Goal: Transaction & Acquisition: Purchase product/service

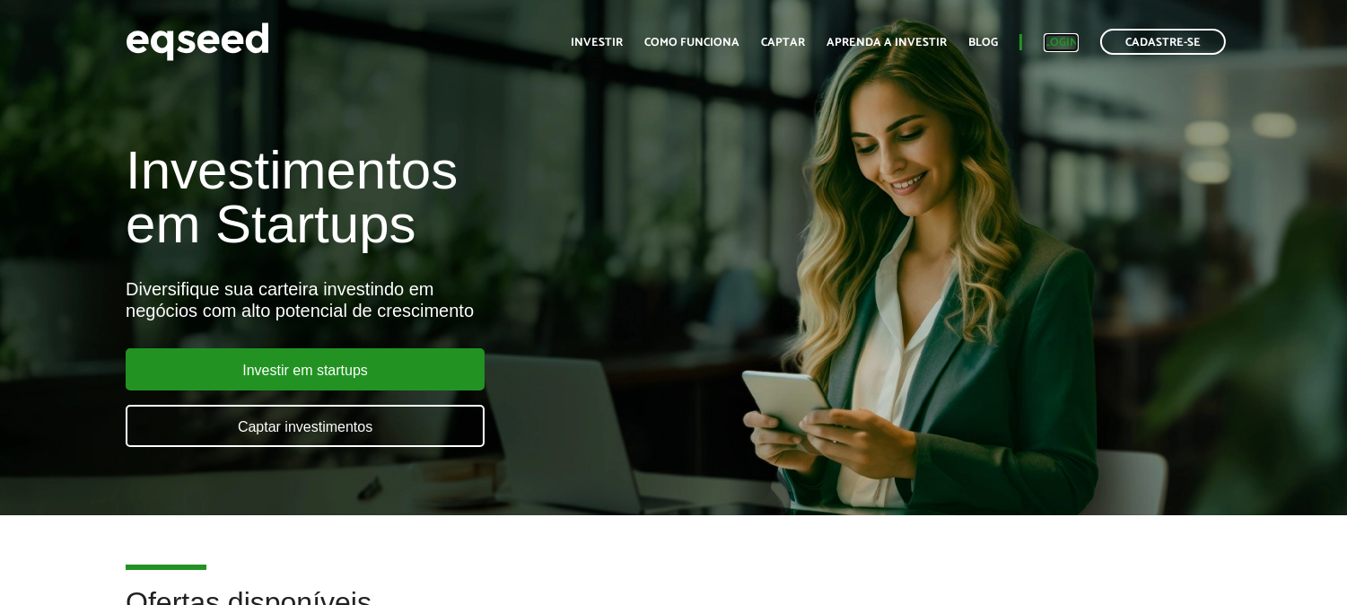
click at [1060, 37] on link "Login" at bounding box center [1061, 43] width 35 height 12
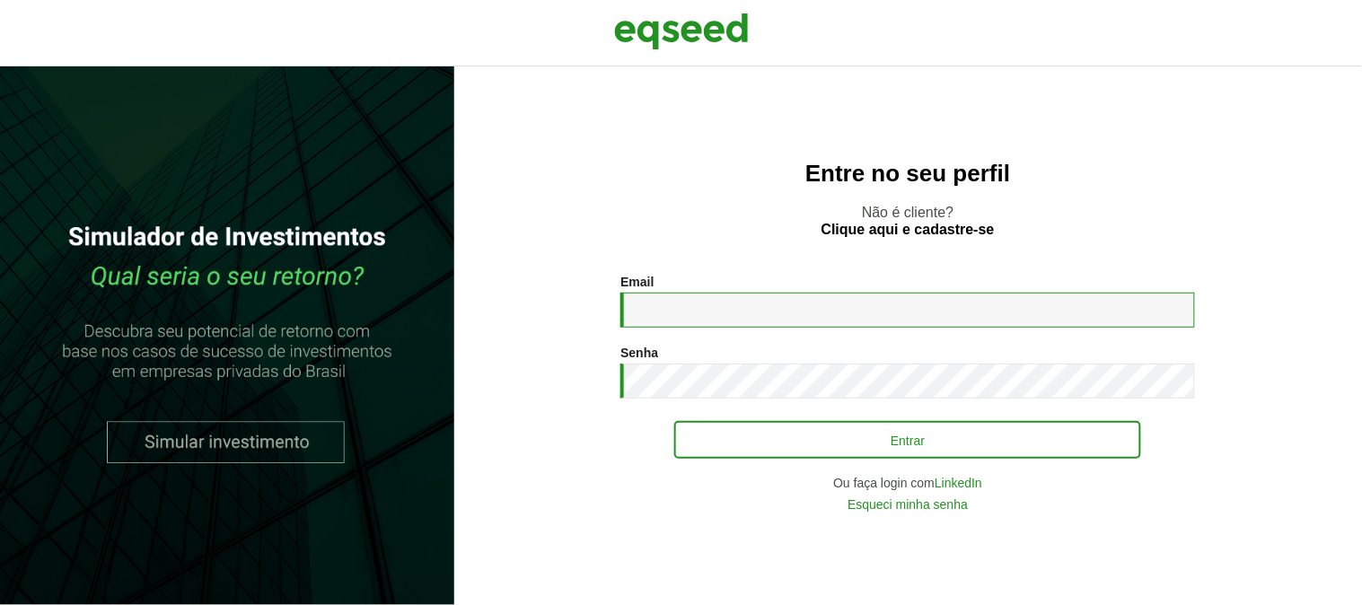
type input "**********"
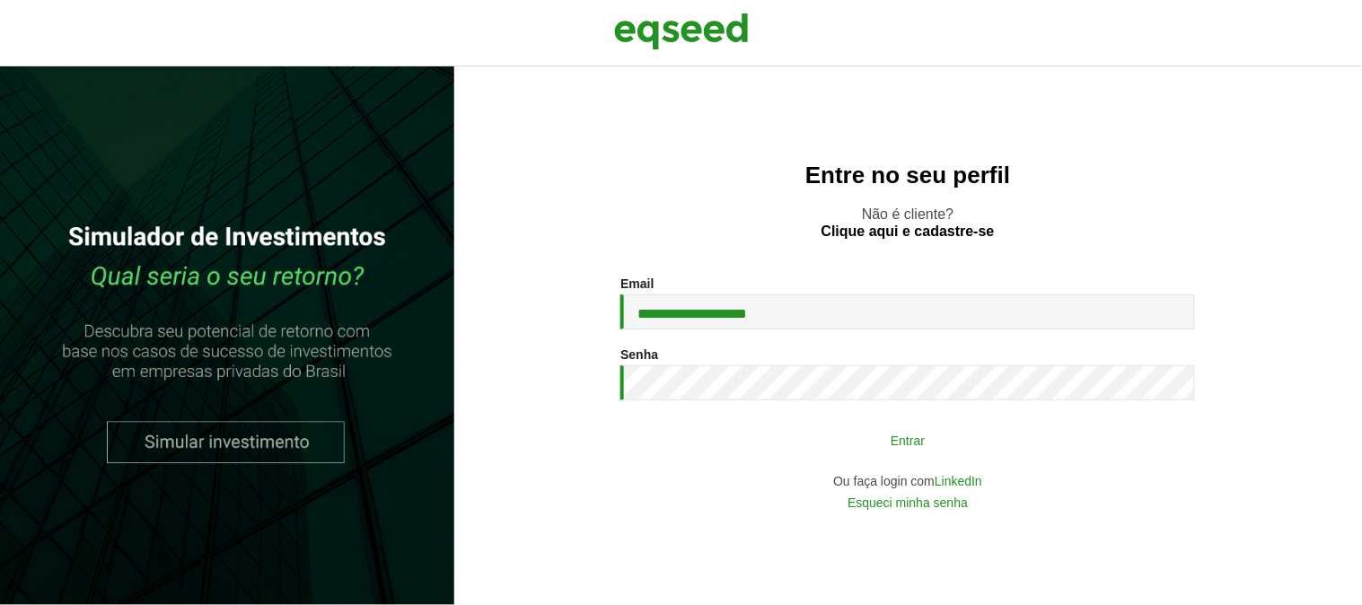
click at [820, 443] on button "Entrar" at bounding box center [907, 440] width 467 height 34
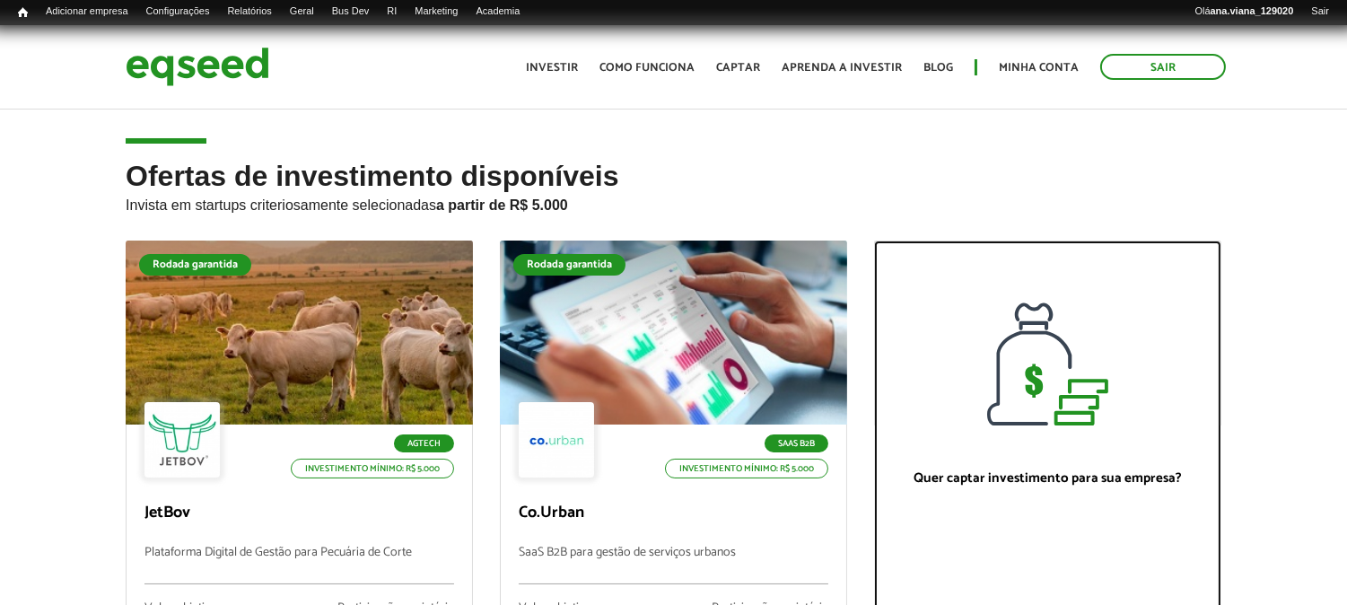
click at [1092, 246] on div at bounding box center [1048, 333] width 346 height 184
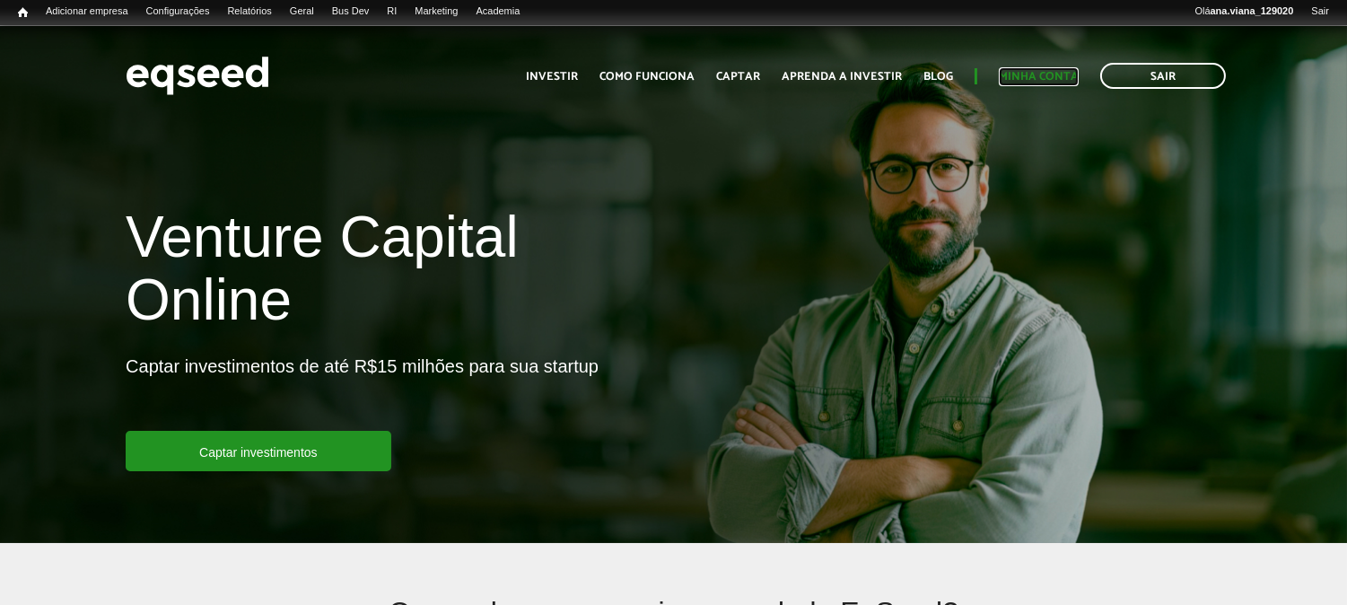
click at [1047, 78] on link "Minha conta" at bounding box center [1039, 77] width 80 height 12
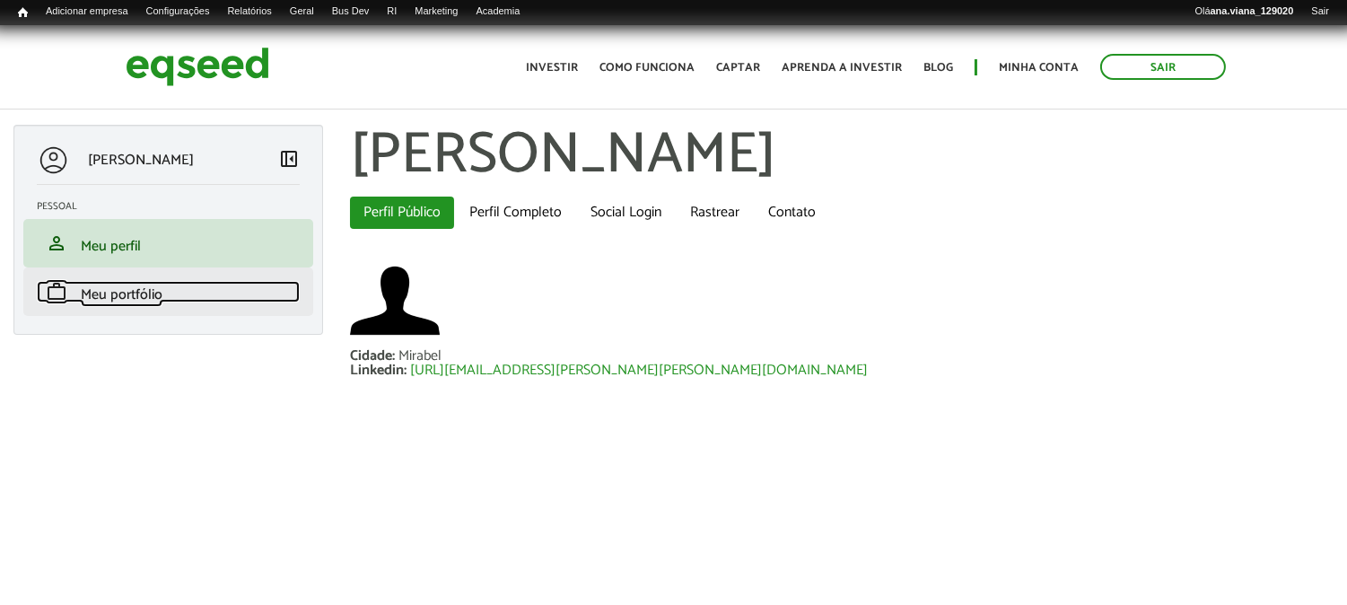
click at [186, 291] on link "work Meu portfólio" at bounding box center [168, 292] width 263 height 22
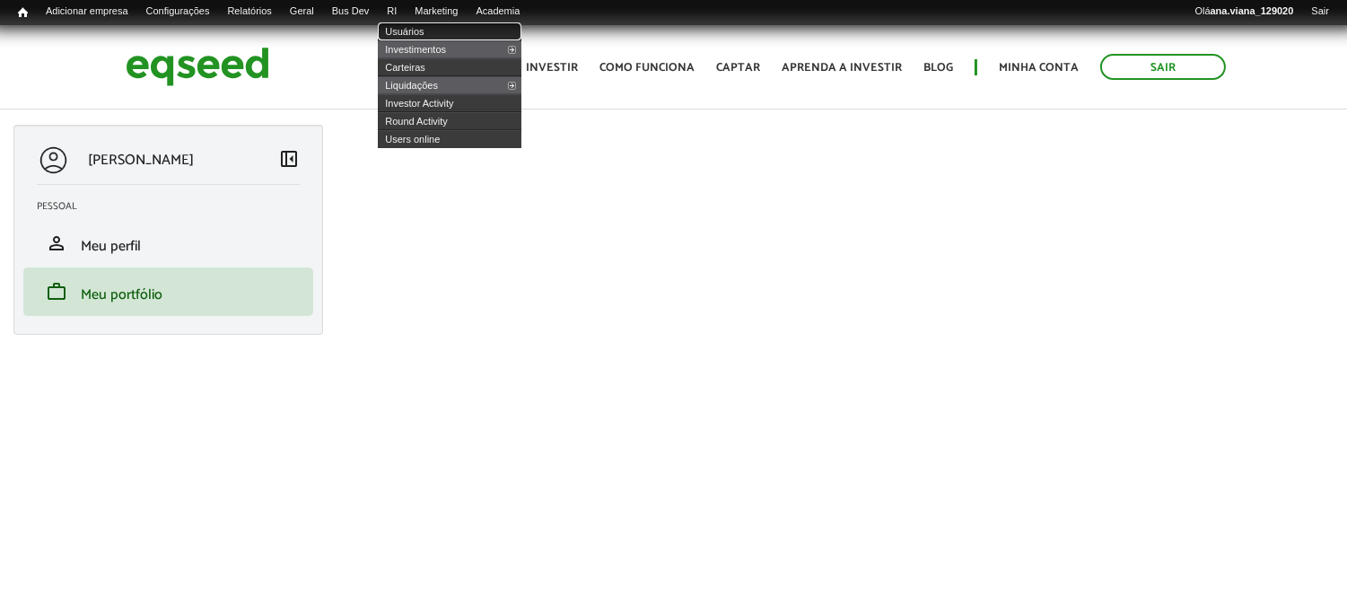
click at [425, 31] on link "Usuários" at bounding box center [450, 31] width 144 height 18
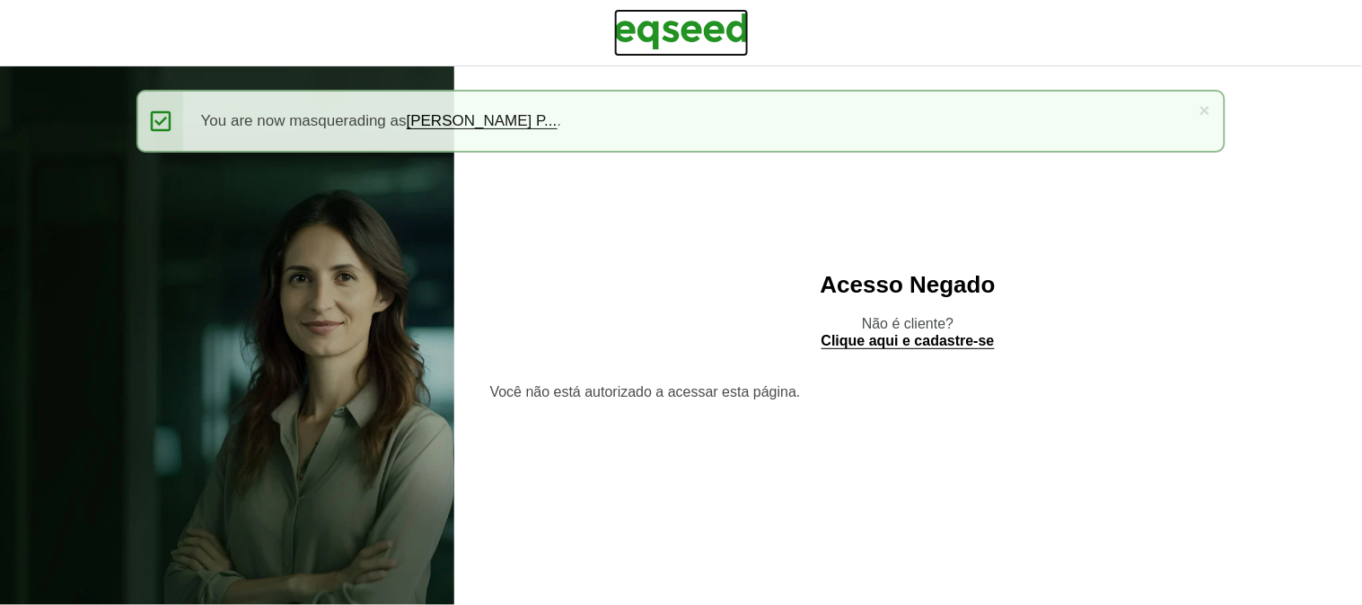
click at [683, 30] on img at bounding box center [681, 31] width 135 height 45
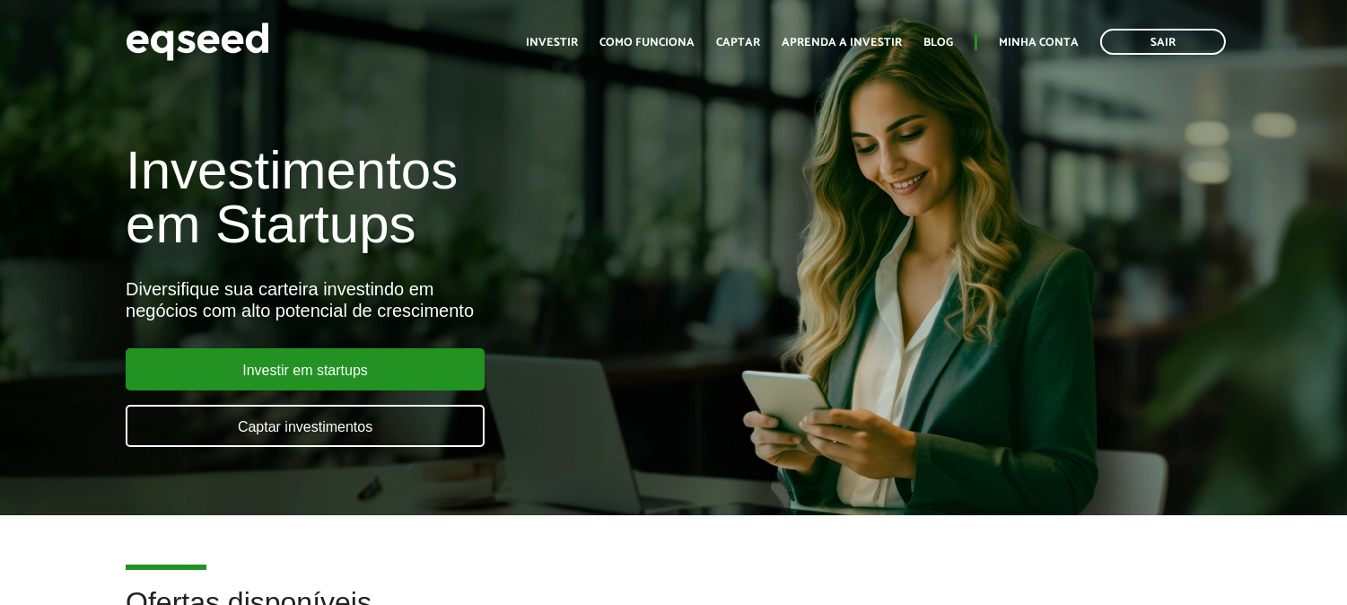
click at [1049, 31] on ul "Início Investir Como funciona Captar Aprenda a investir Blog Minha conta Sair" at bounding box center [876, 42] width 718 height 26
click at [1054, 38] on link "Minha conta" at bounding box center [1039, 43] width 80 height 12
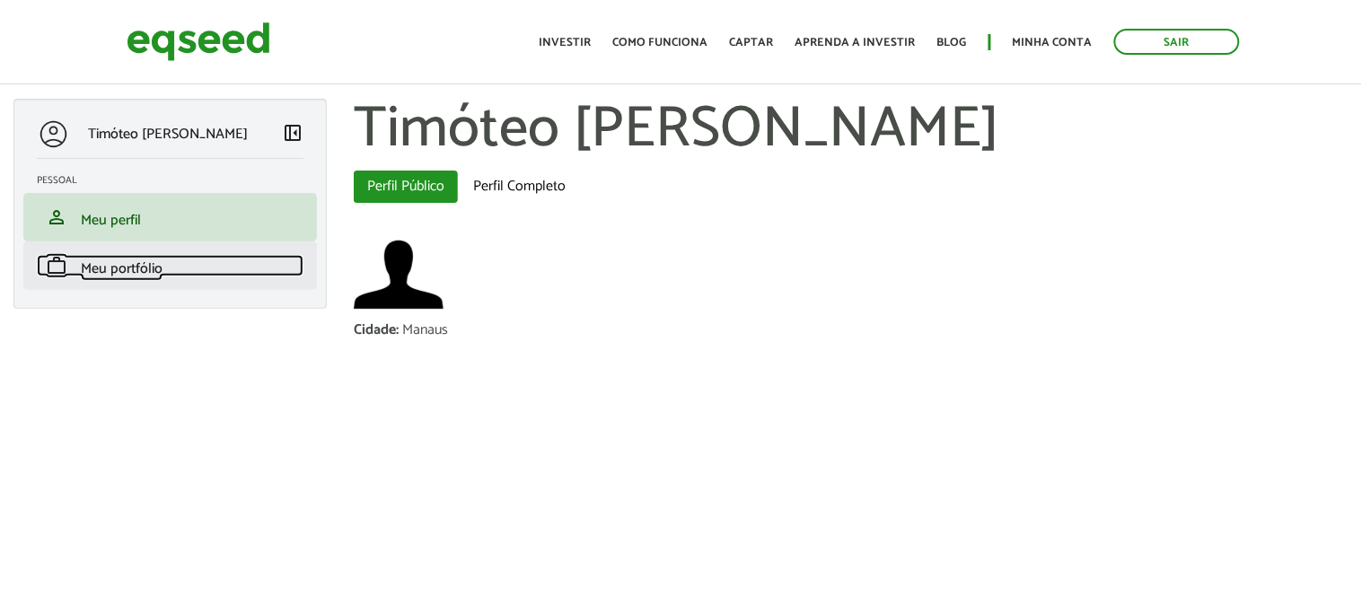
click at [175, 265] on link "work Meu portfólio" at bounding box center [170, 266] width 267 height 22
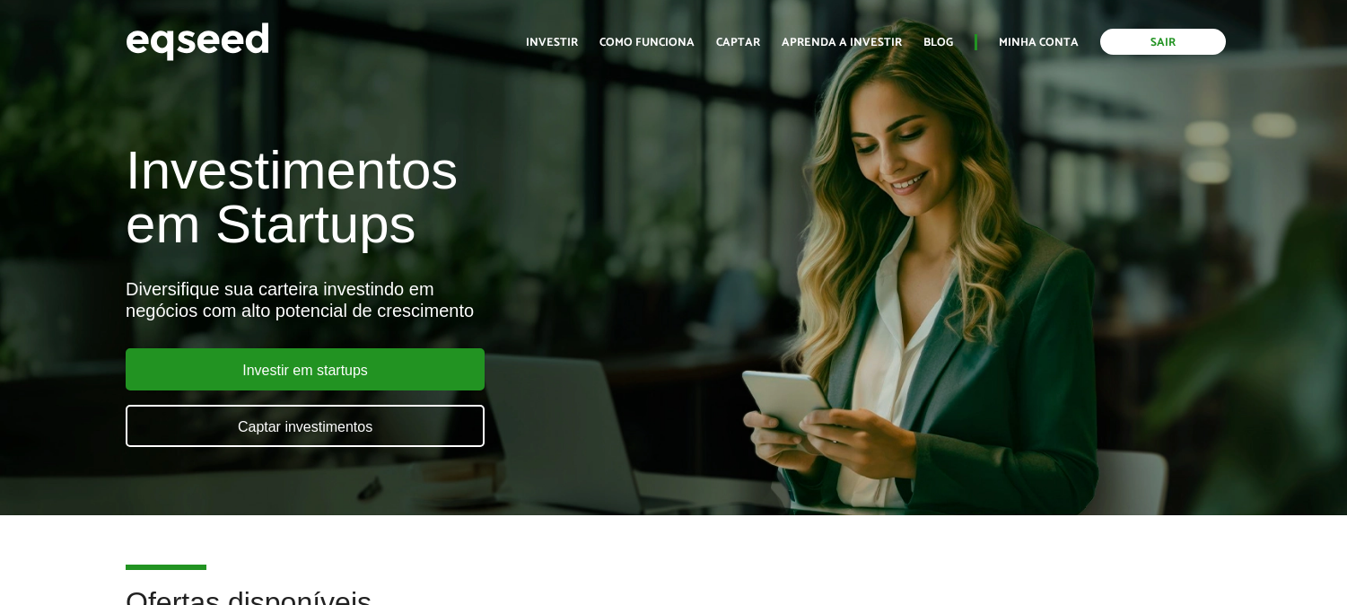
click at [1169, 33] on link "Sair" at bounding box center [1164, 42] width 126 height 26
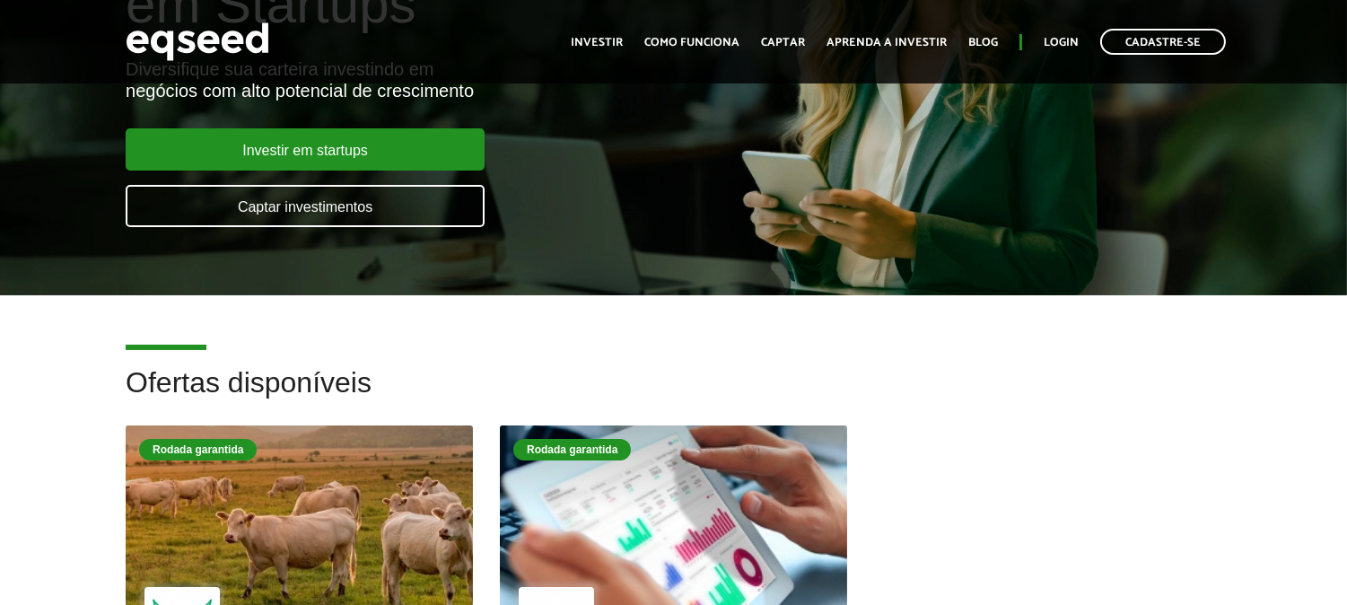
scroll to position [598, 0]
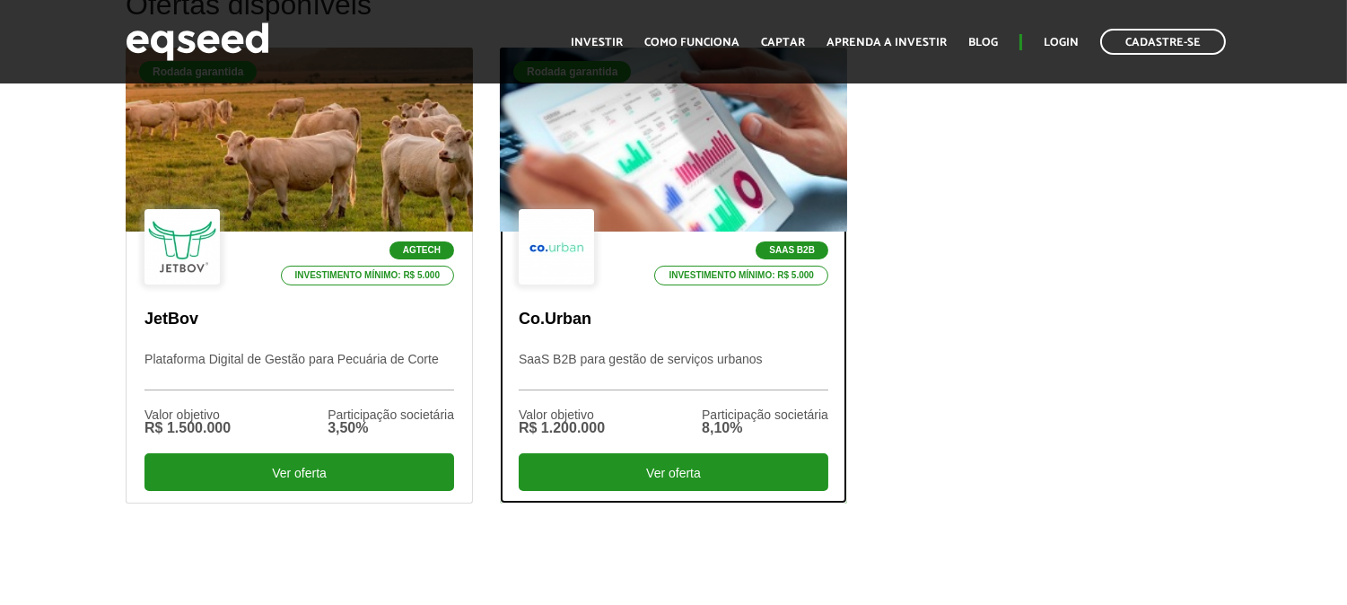
click at [750, 171] on div at bounding box center [673, 140] width 417 height 221
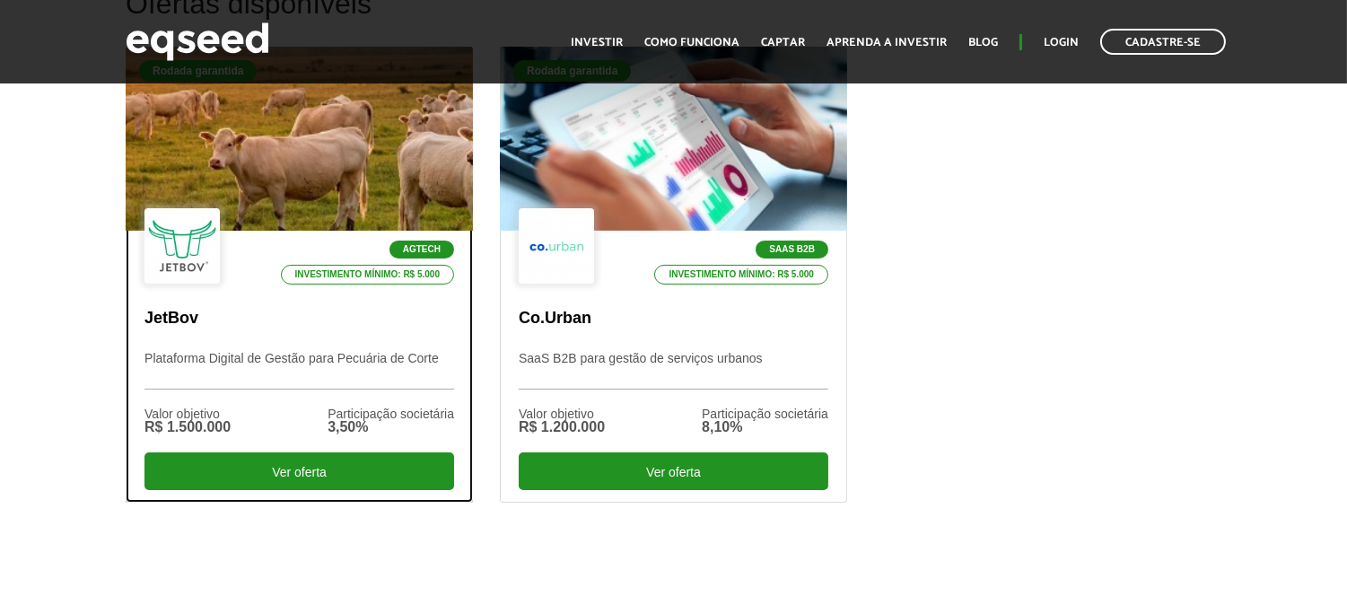
drag, startPoint x: 231, startPoint y: 163, endPoint x: 233, endPoint y: 173, distance: 10.2
click at [231, 166] on div at bounding box center [299, 139] width 417 height 221
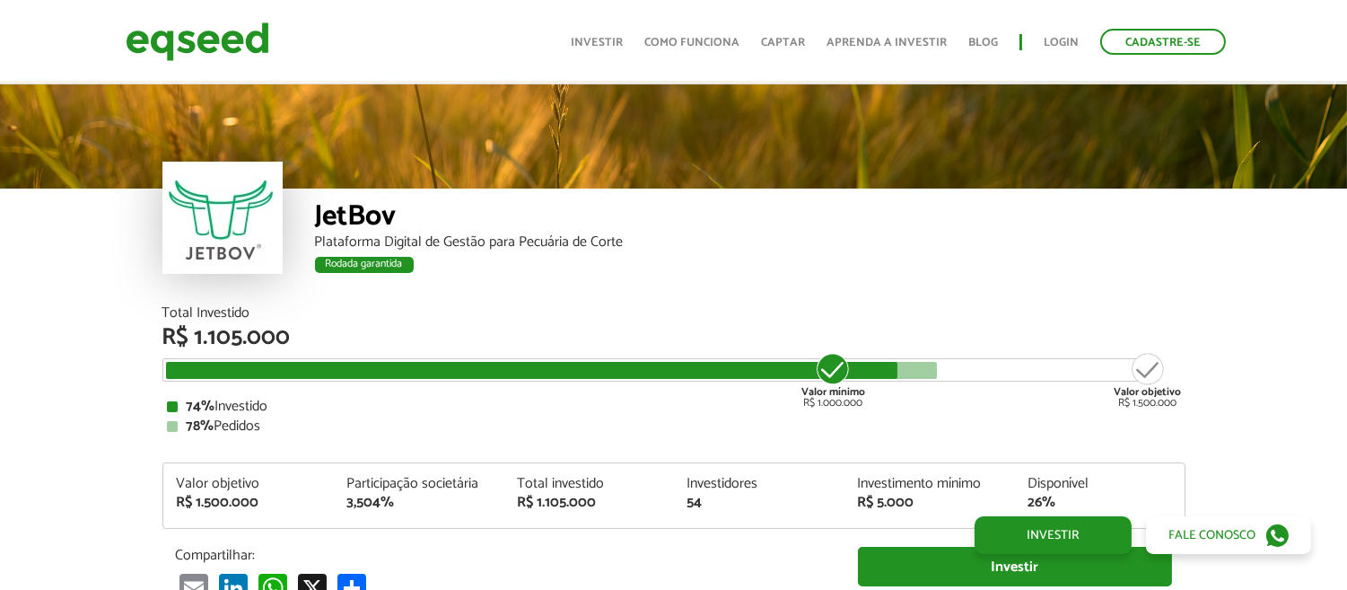
scroll to position [2164, 0]
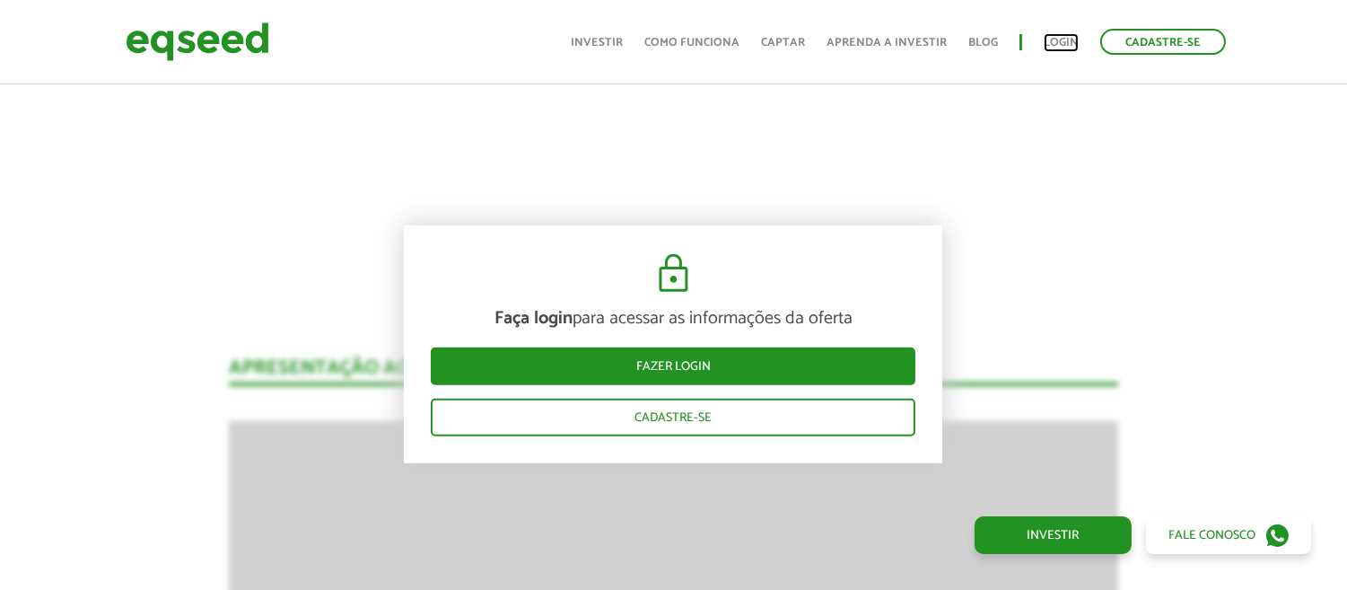
click at [1066, 37] on link "Login" at bounding box center [1061, 43] width 35 height 12
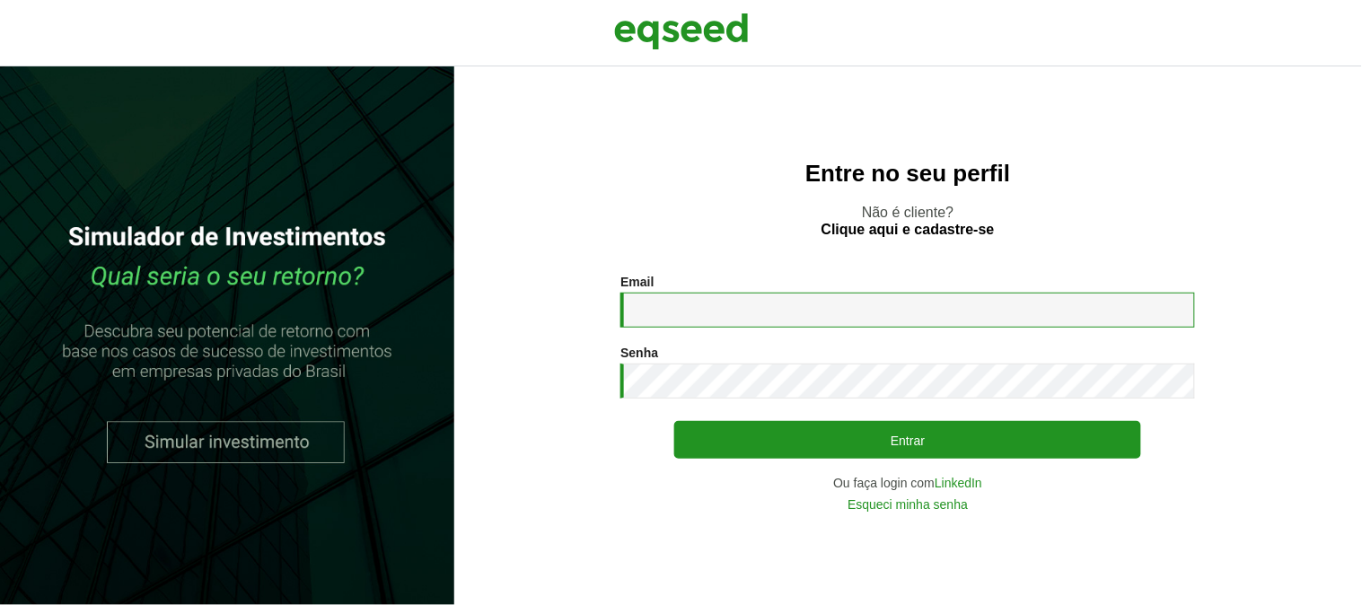
type input "**********"
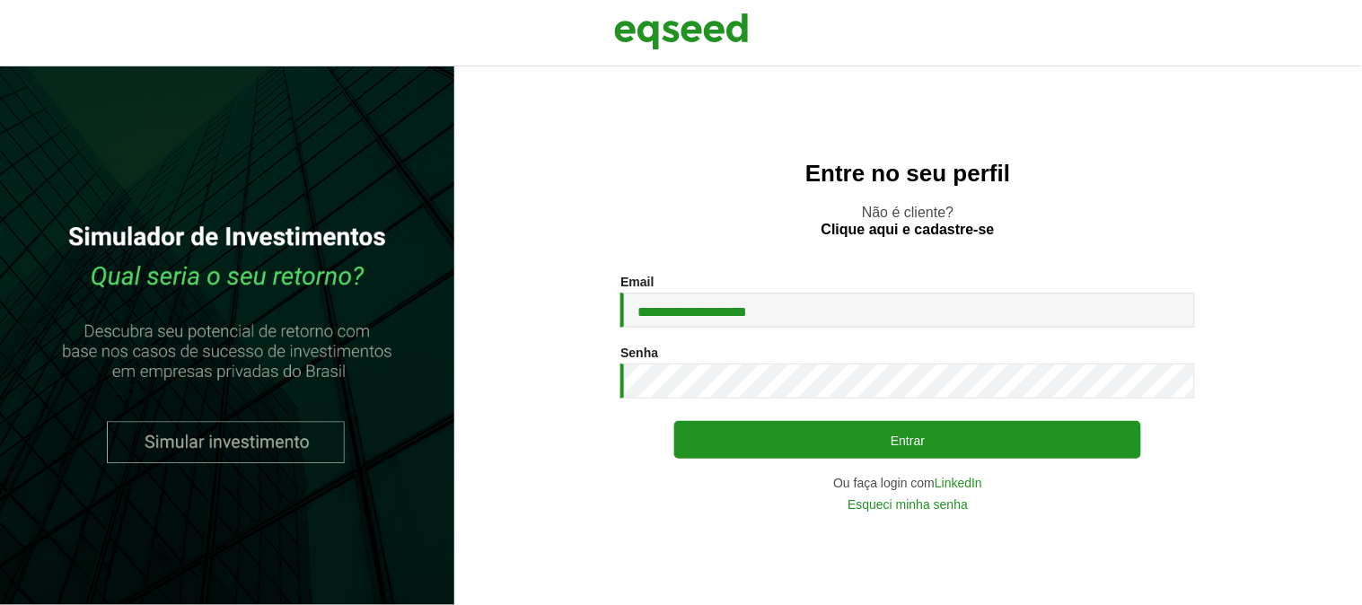
click at [1000, 420] on div "**********" at bounding box center [907, 393] width 575 height 237
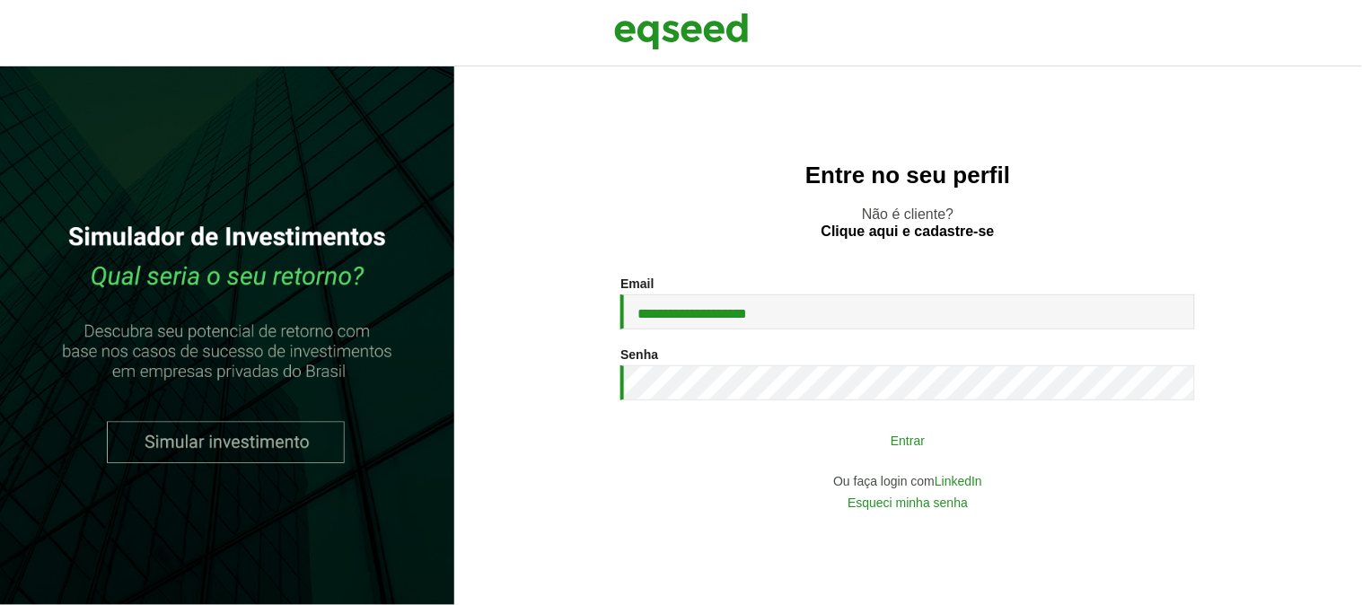
click at [1006, 435] on button "Entrar" at bounding box center [907, 440] width 467 height 34
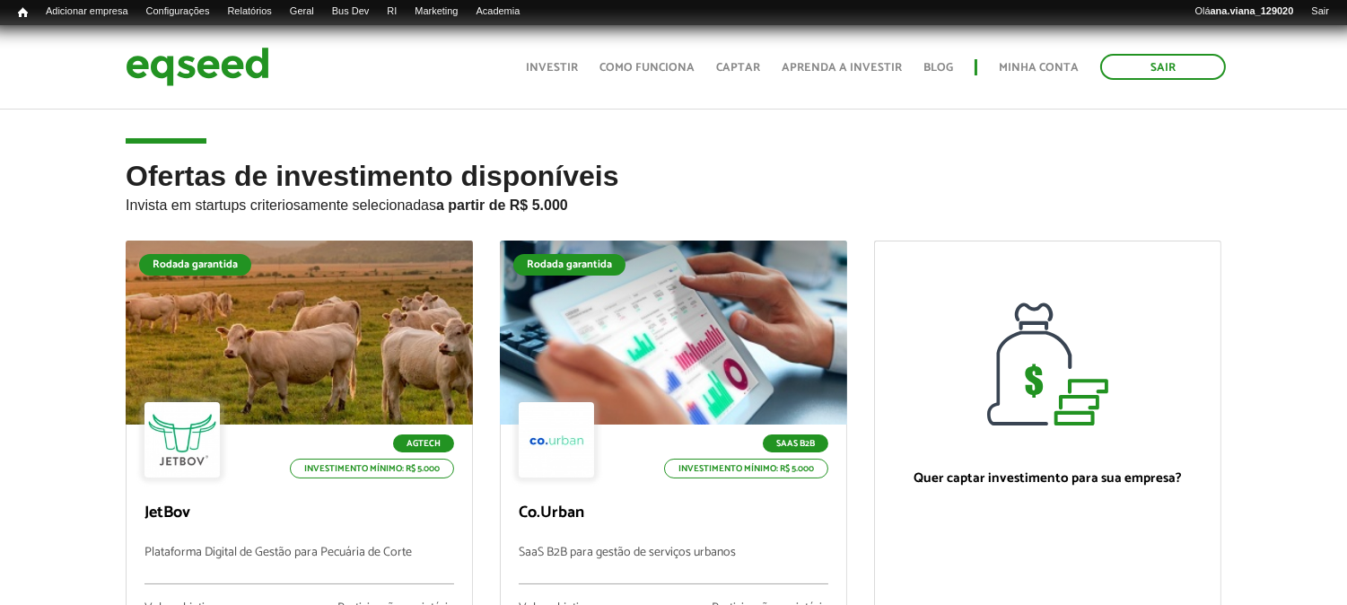
scroll to position [598, 0]
